Goal: Information Seeking & Learning: Learn about a topic

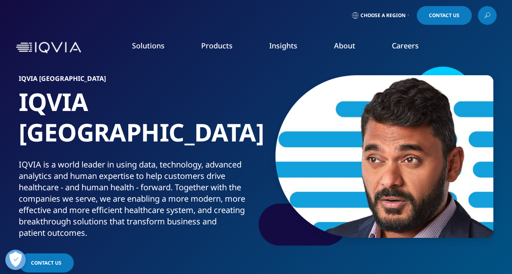
click at [184, 180] on div "IQVIA is a world leader in using data, technology, advanced analytics and human…" at bounding box center [136, 199] width 234 height 80
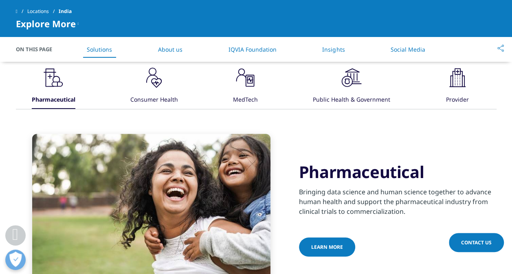
scroll to position [293, 0]
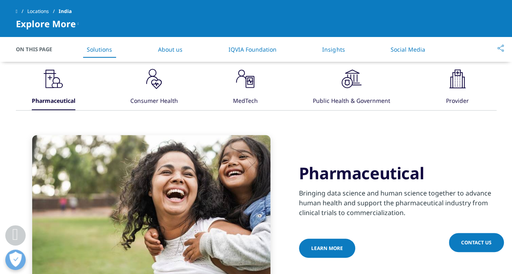
click at [349, 189] on span "Bringing data science and human science together to advance human health and su…" at bounding box center [395, 203] width 192 height 29
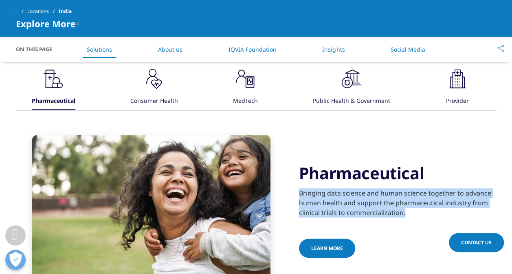
click at [349, 189] on span "Bringing data science and human science together to advance human health and su…" at bounding box center [395, 203] width 192 height 29
drag, startPoint x: 349, startPoint y: 168, endPoint x: 340, endPoint y: 178, distance: 13.0
click at [340, 189] on span "Bringing data science and human science together to advance human health and su…" at bounding box center [395, 203] width 192 height 29
click at [353, 189] on span "Bringing data science and human science together to advance human health and su…" at bounding box center [395, 203] width 192 height 29
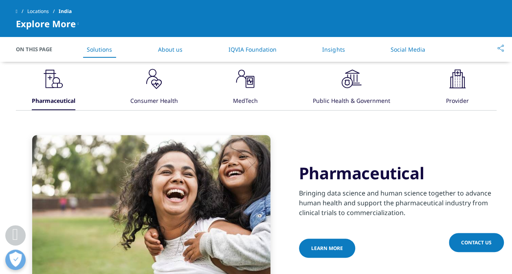
click at [344, 42] on li "Insights" at bounding box center [333, 49] width 39 height 24
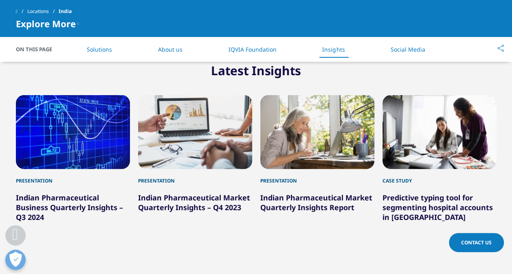
scroll to position [1082, 0]
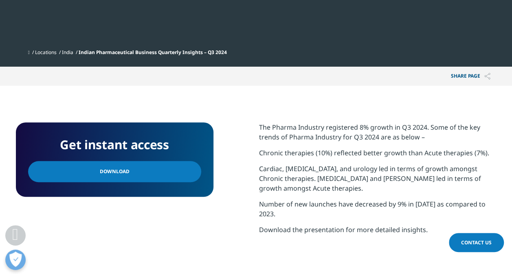
scroll to position [293, 0]
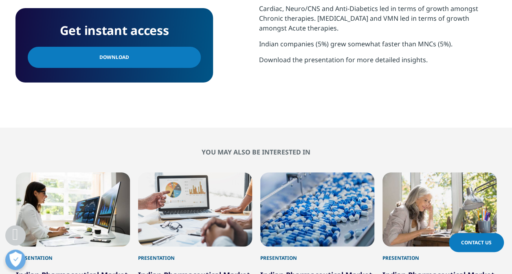
scroll to position [423, 0]
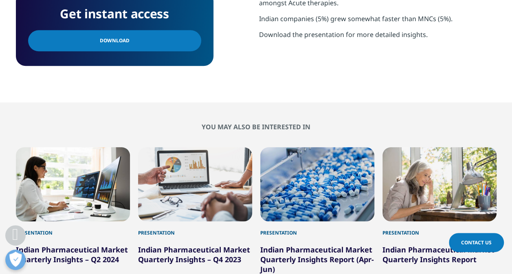
click at [261, 78] on section "Get instant access Download The Pharma Industry registered 6% growth in Q1 2024…" at bounding box center [256, 1] width 512 height 202
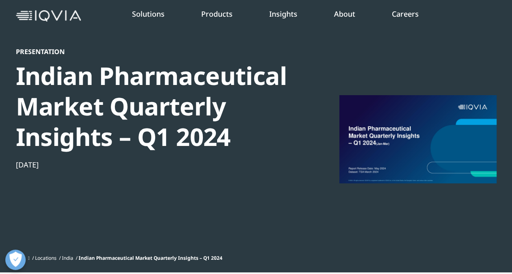
scroll to position [0, 0]
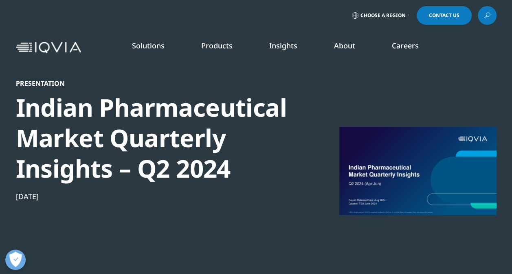
click at [198, 206] on div "Presentation Indian Pharmaceutical Market Quarterly Insights – Q2 2024 Aug 01, …" at bounding box center [155, 181] width 279 height 204
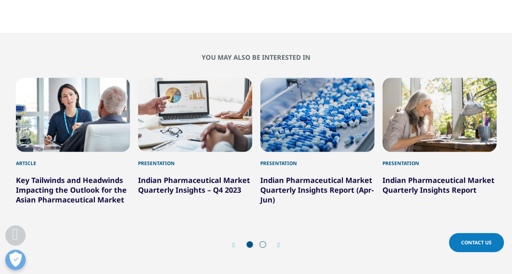
scroll to position [521, 0]
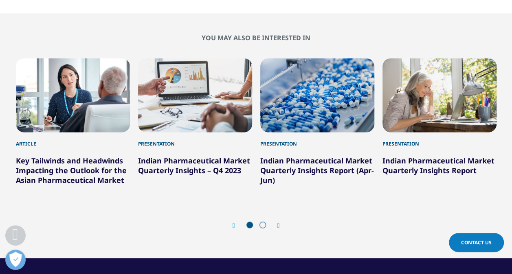
click at [279, 37] on h2 "You may also be interested in" at bounding box center [256, 38] width 480 height 8
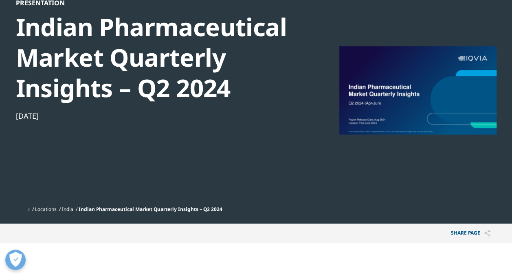
scroll to position [0, 0]
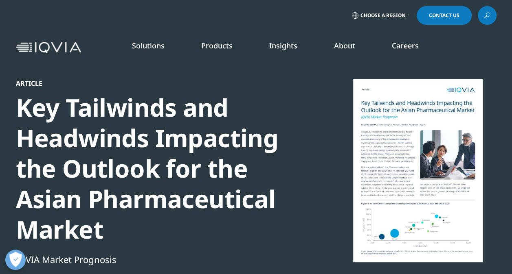
scroll to position [694, 480]
click at [211, 206] on div "Key Tailwinds and Headwinds Impacting the Outlook for the Asian Pharmaceutical …" at bounding box center [155, 168] width 279 height 153
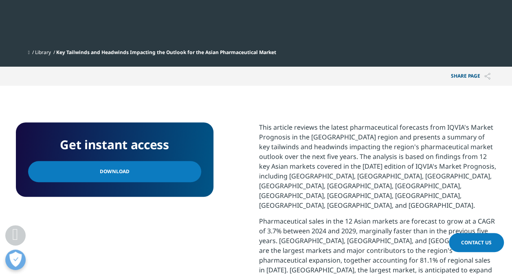
scroll to position [326, 0]
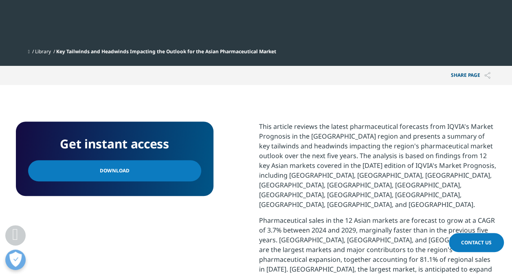
click at [147, 164] on link "Download" at bounding box center [114, 170] width 173 height 21
click at [293, 147] on p "This article reviews the latest pharmaceutical forecasts from IQVIA's Market Pr…" at bounding box center [377, 169] width 237 height 94
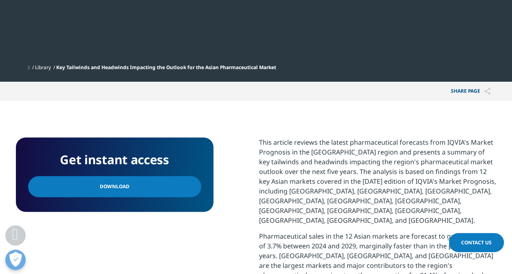
scroll to position [309, 0]
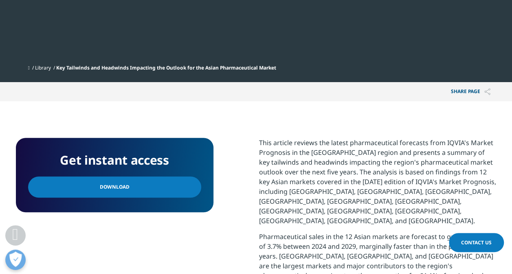
click at [152, 197] on link "Download" at bounding box center [114, 187] width 173 height 21
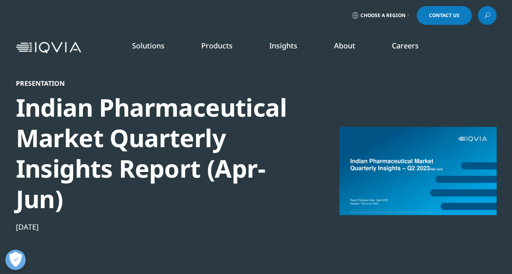
scroll to position [174, 480]
click at [142, 200] on div "Indian Pharmaceutical Market Quarterly Insights Report (Apr-Jun)" at bounding box center [155, 153] width 279 height 122
click at [53, 157] on link "DISCOVER INSIGHTS" at bounding box center [65, 158] width 98 height 7
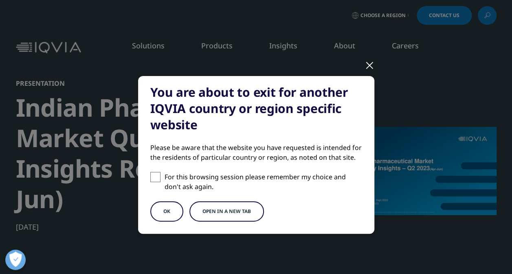
click at [360, 69] on div "You are about to exit for another IQVIA country or region specific website Plea…" at bounding box center [256, 162] width 480 height 324
click at [367, 63] on div at bounding box center [369, 65] width 9 height 22
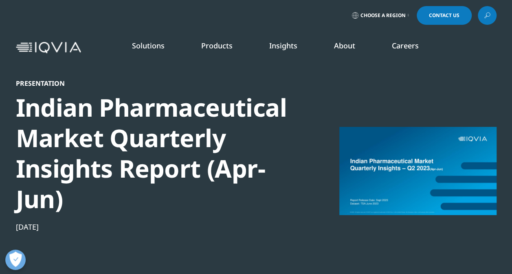
click at [316, 142] on link "Industry Analyst Reports" at bounding box center [324, 140] width 125 height 9
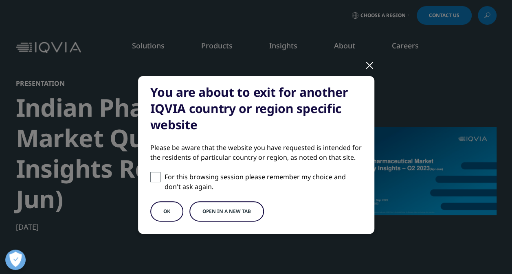
click at [367, 65] on div at bounding box center [369, 65] width 9 height 22
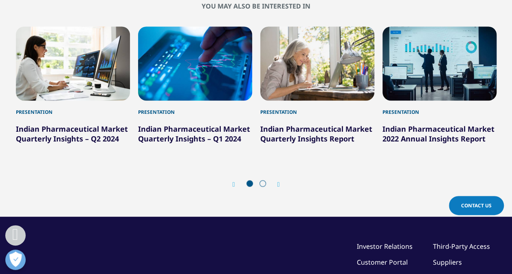
scroll to position [623, 0]
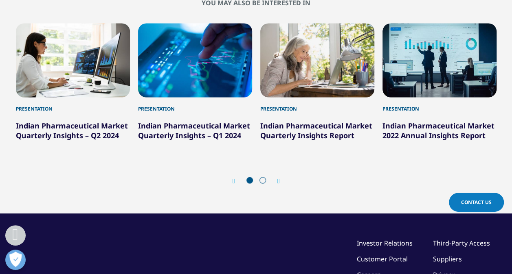
click at [309, 136] on link "Indian Pharmaceutical Market Quarterly Insights Report" at bounding box center [316, 131] width 112 height 20
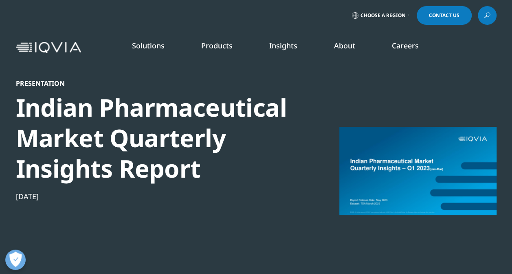
click at [153, 156] on div "Indian Pharmaceutical Market Quarterly Insights Report" at bounding box center [155, 138] width 279 height 92
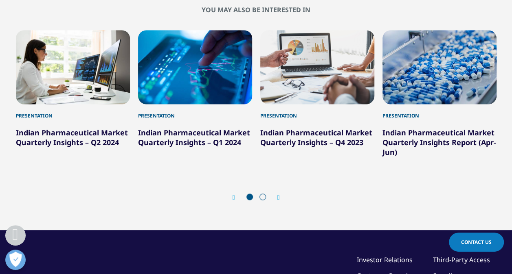
scroll to position [570, 0]
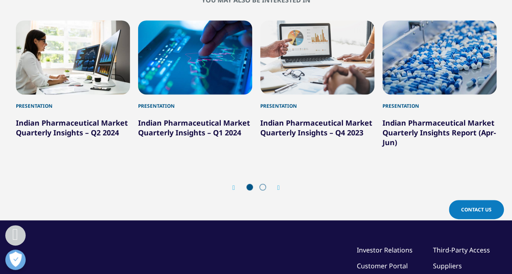
click at [98, 136] on link "Indian Pharmaceutical Market Quarterly Insights – Q2 2024" at bounding box center [72, 128] width 112 height 20
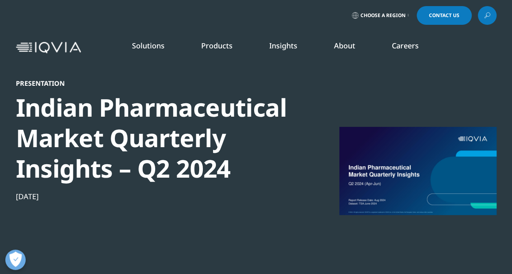
scroll to position [138, 480]
click at [165, 115] on div "Indian Pharmaceutical Market Quarterly Insights – Q2 2024" at bounding box center [155, 138] width 279 height 92
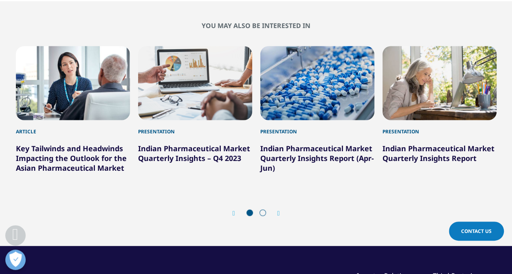
scroll to position [537, 0]
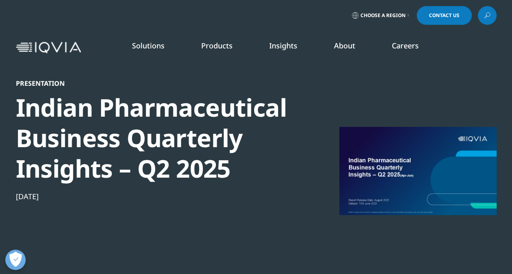
scroll to position [74, 480]
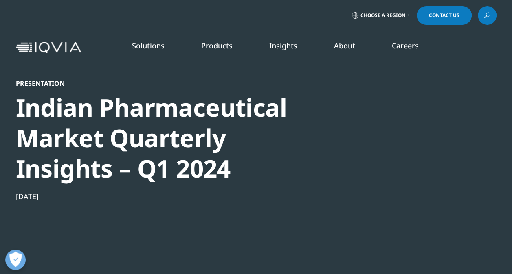
scroll to position [129, 480]
